Goal: Contribute content

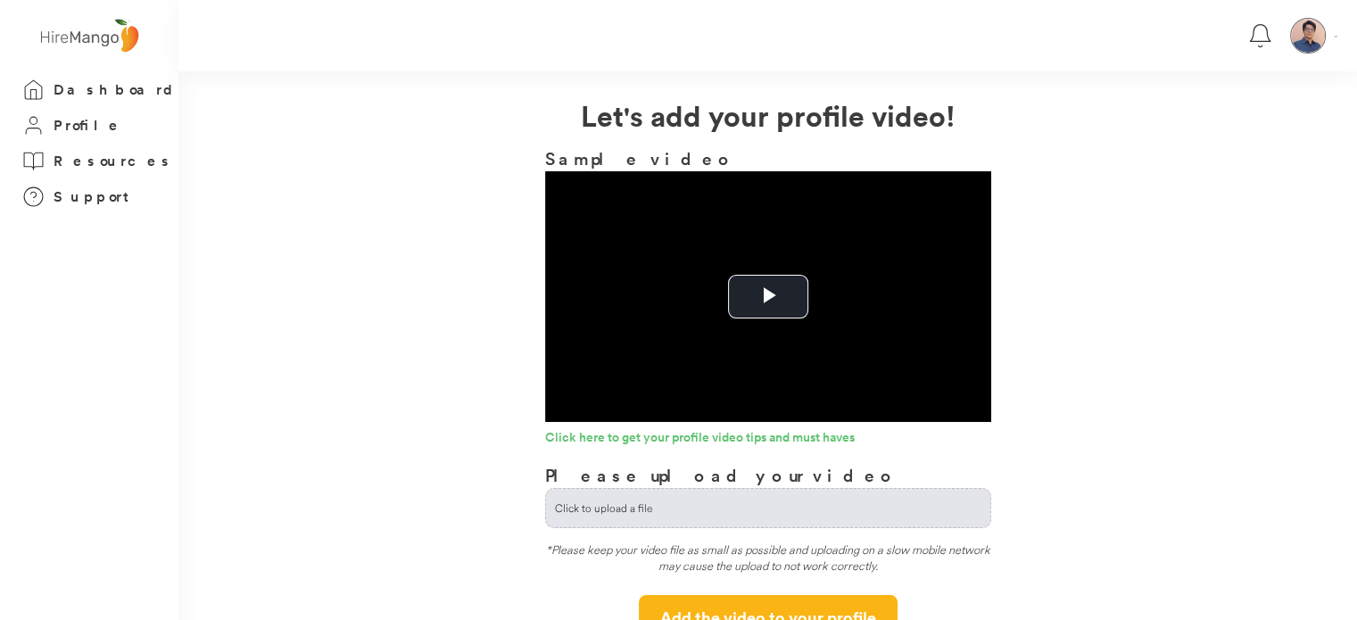
click at [1322, 34] on img at bounding box center [1308, 36] width 34 height 34
click at [1220, 270] on div "**********" at bounding box center [767, 367] width 1178 height 546
click at [814, 237] on video "Video Player" at bounding box center [768, 296] width 446 height 251
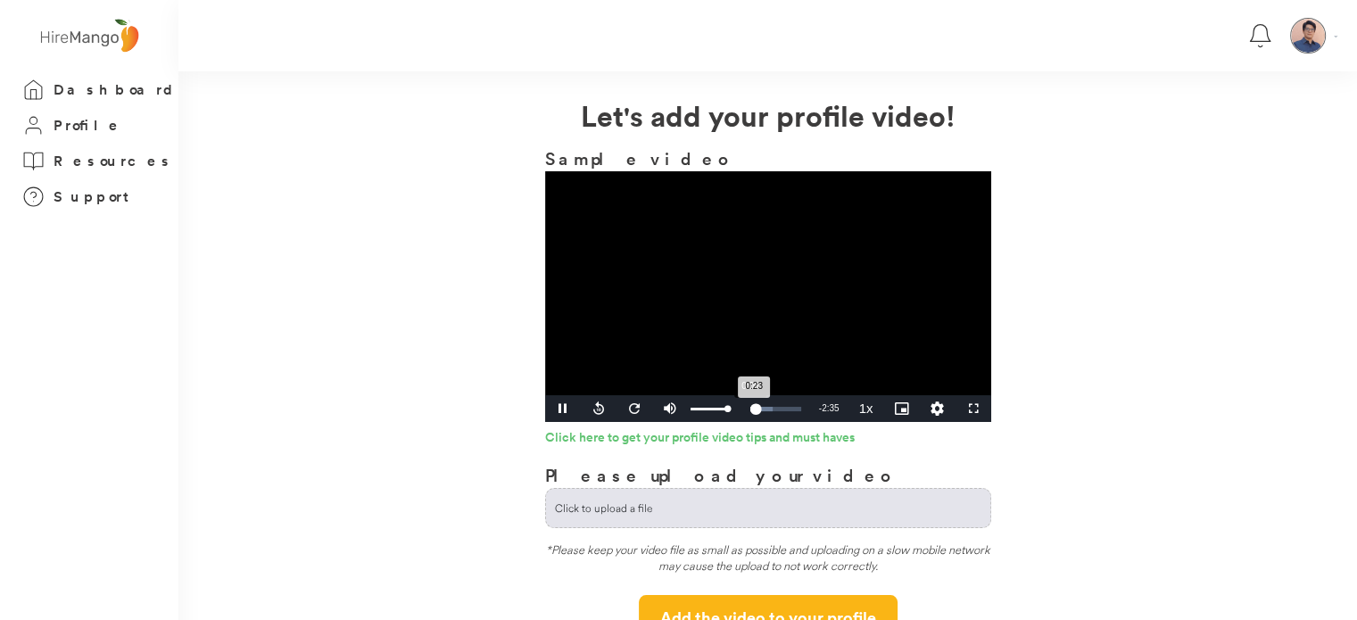
drag, startPoint x: 728, startPoint y: 410, endPoint x: 771, endPoint y: 410, distance: 43.7
click at [771, 410] on div "Pause Seek back 10 seconds Seek forward 20 seconds Mute 100% Current Time 0:23 …" at bounding box center [768, 408] width 446 height 27
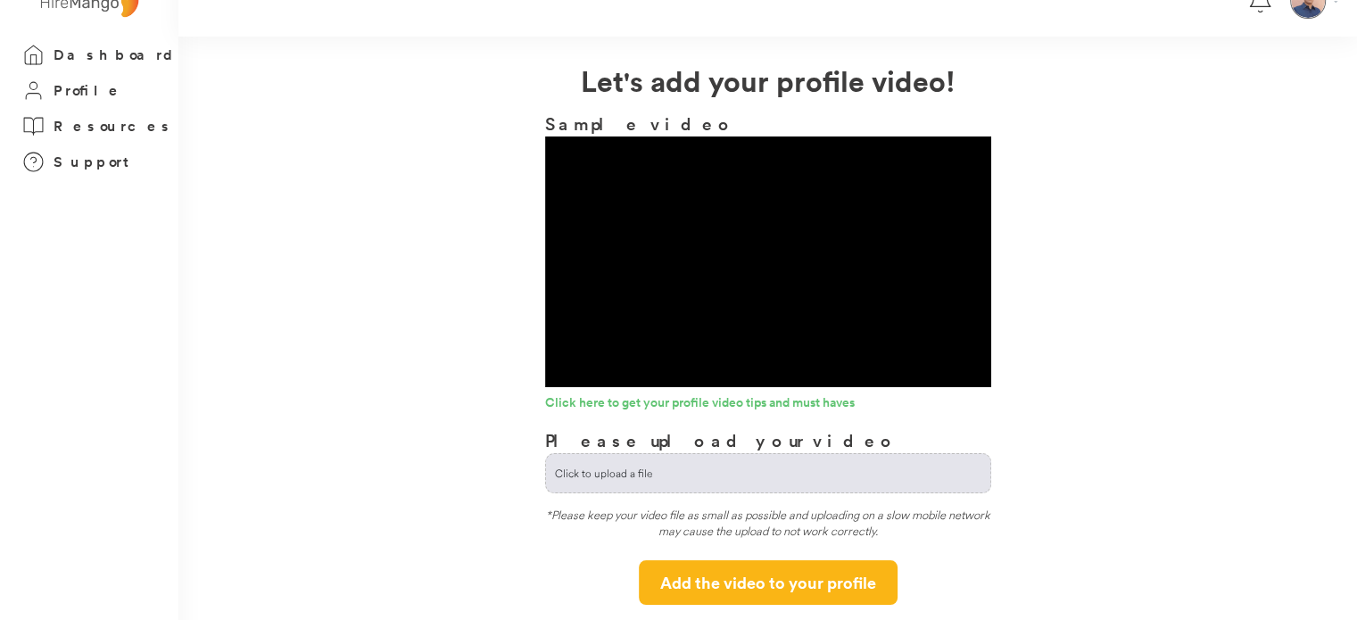
scroll to position [31, 0]
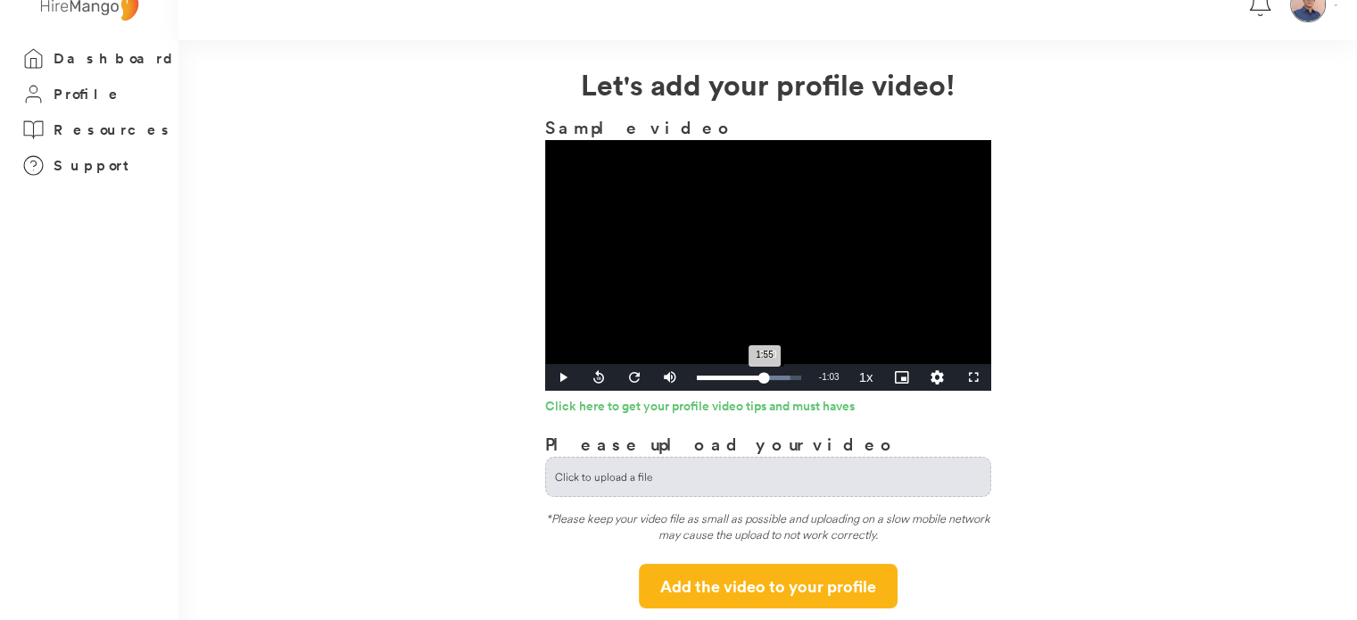
click at [763, 377] on div "Loaded : 89.60% 2:00 1:55" at bounding box center [749, 377] width 104 height 4
click at [782, 377] on div "Loaded : 100.00% 2:24 2:27" at bounding box center [749, 377] width 104 height 4
click at [811, 246] on video "Video Player" at bounding box center [768, 265] width 446 height 251
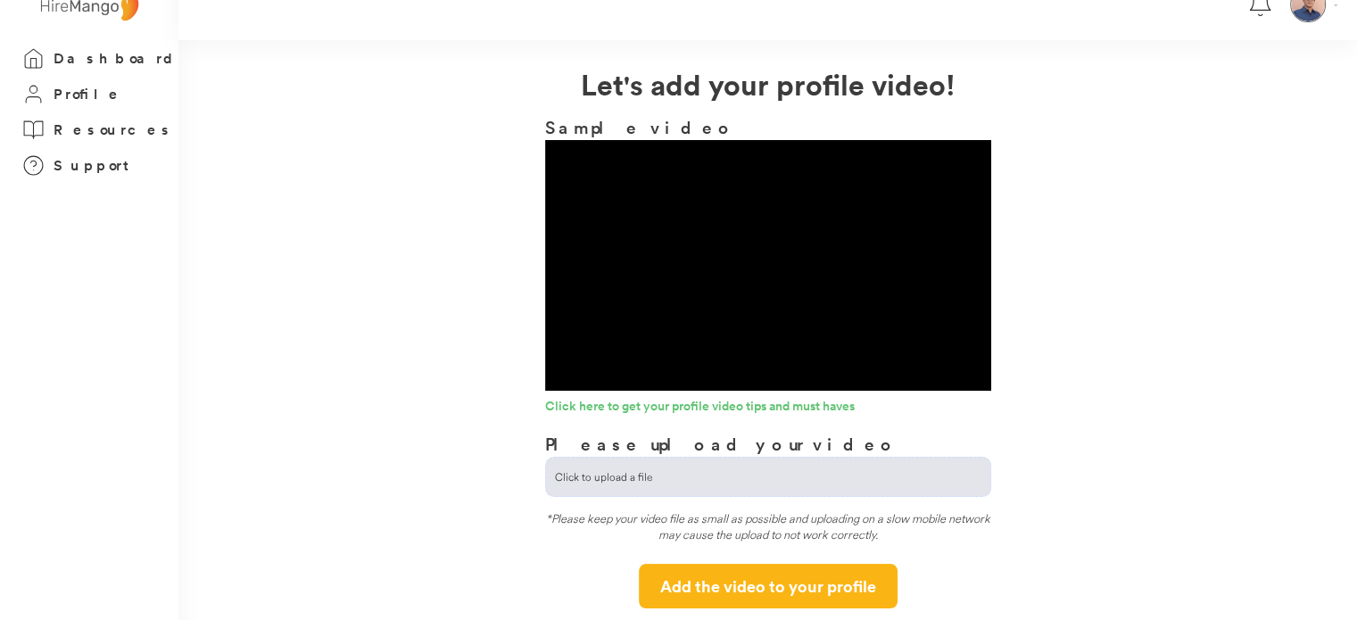
click at [787, 468] on input "file" at bounding box center [768, 477] width 444 height 38
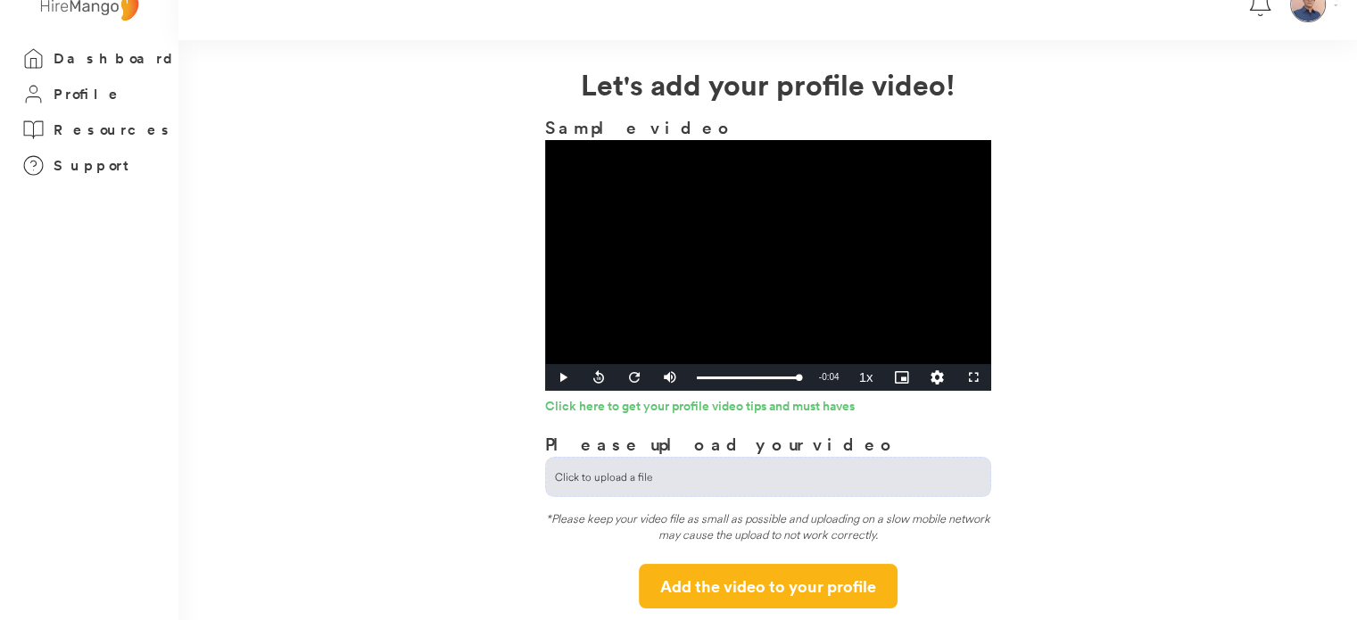
click at [587, 469] on input "file" at bounding box center [768, 477] width 444 height 38
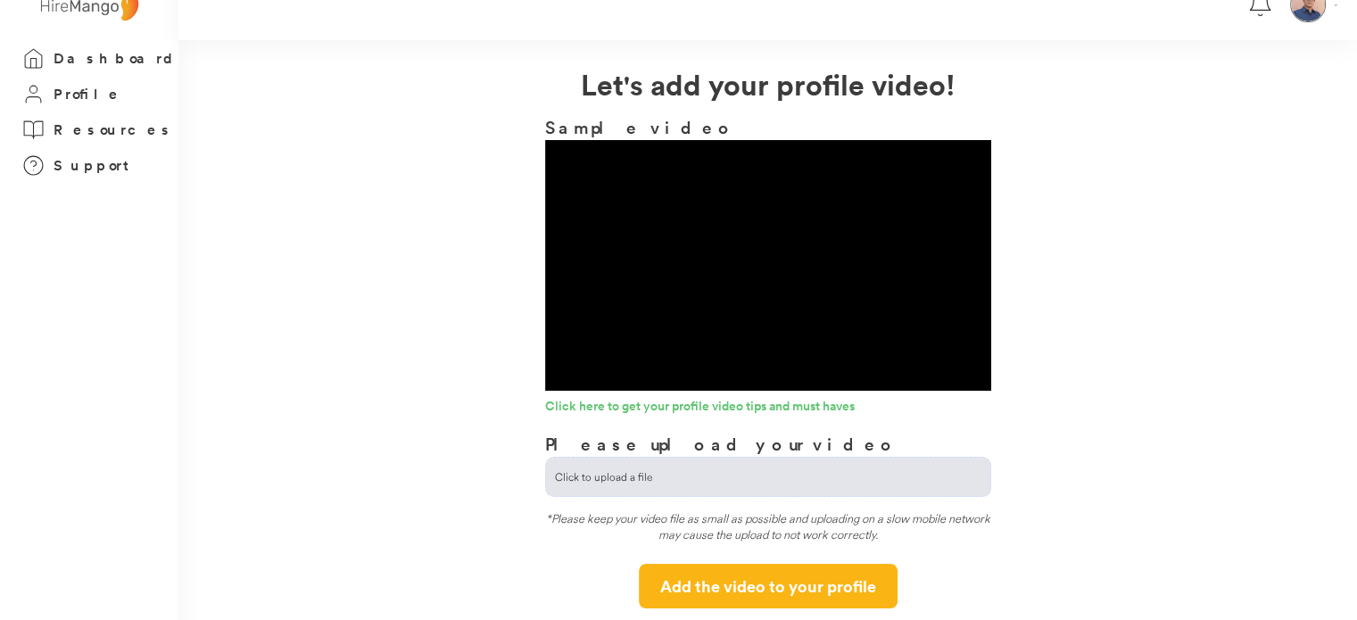
type input "**********"
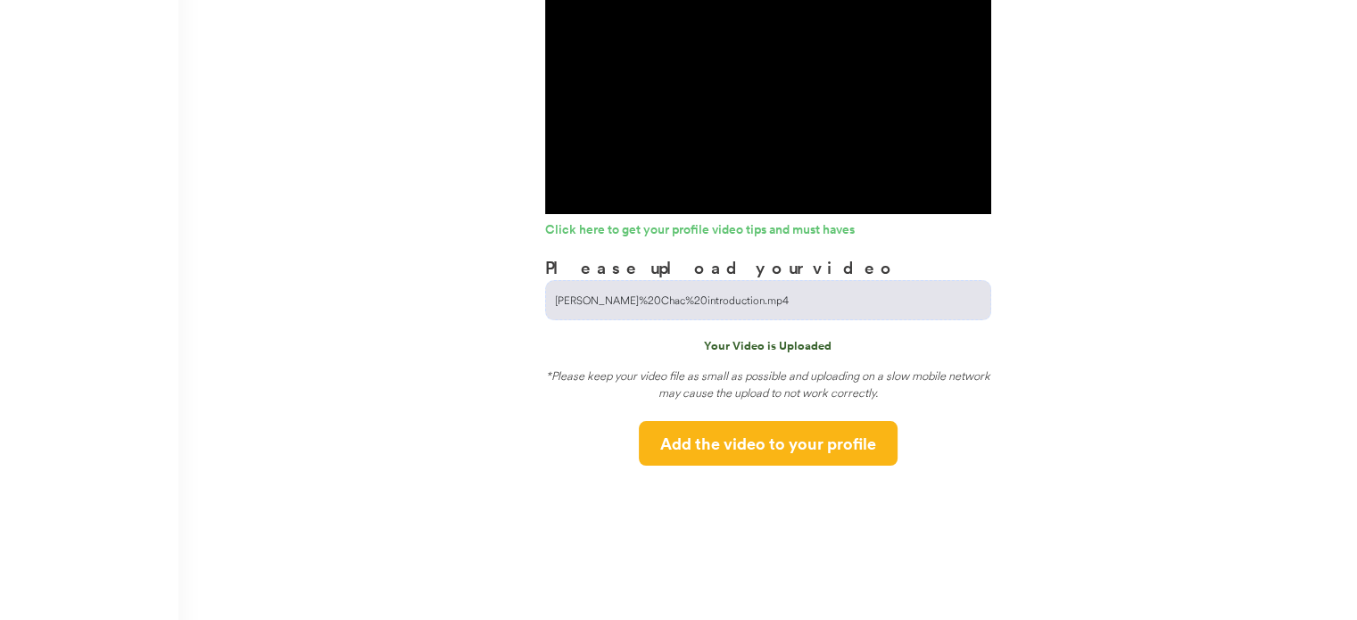
scroll to position [210, 0]
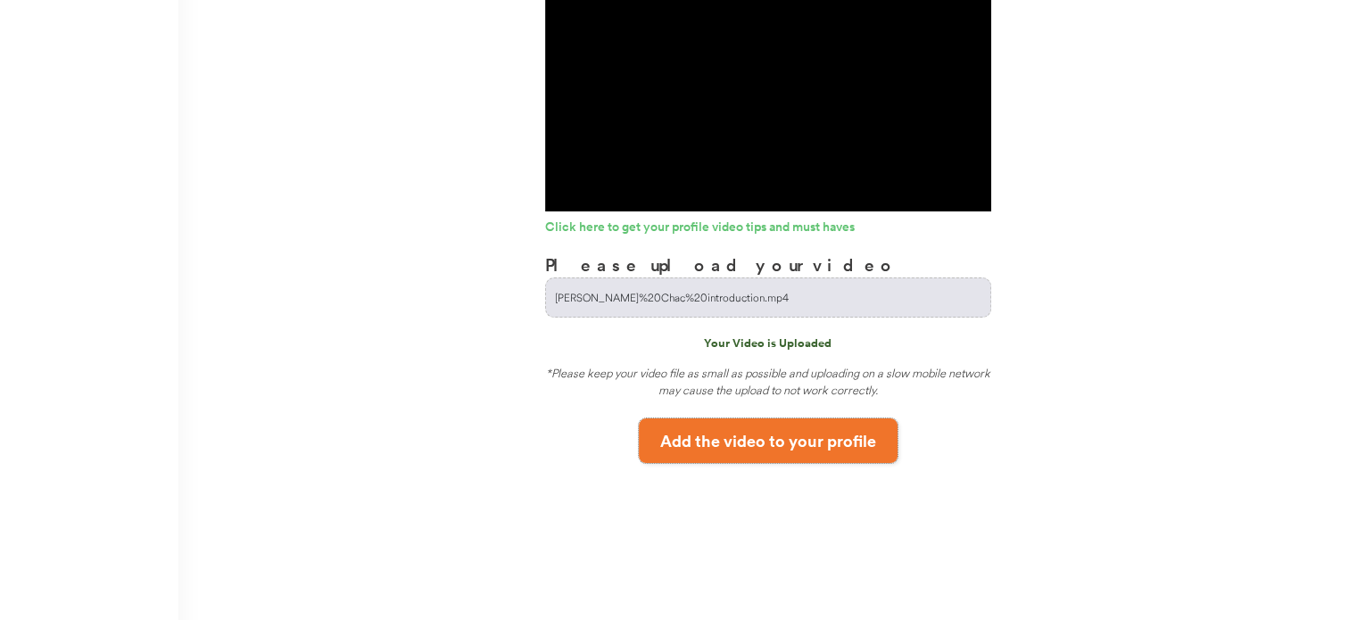
click at [834, 441] on button "Add the video to your profile" at bounding box center [768, 440] width 259 height 45
